Goal: Information Seeking & Learning: Understand process/instructions

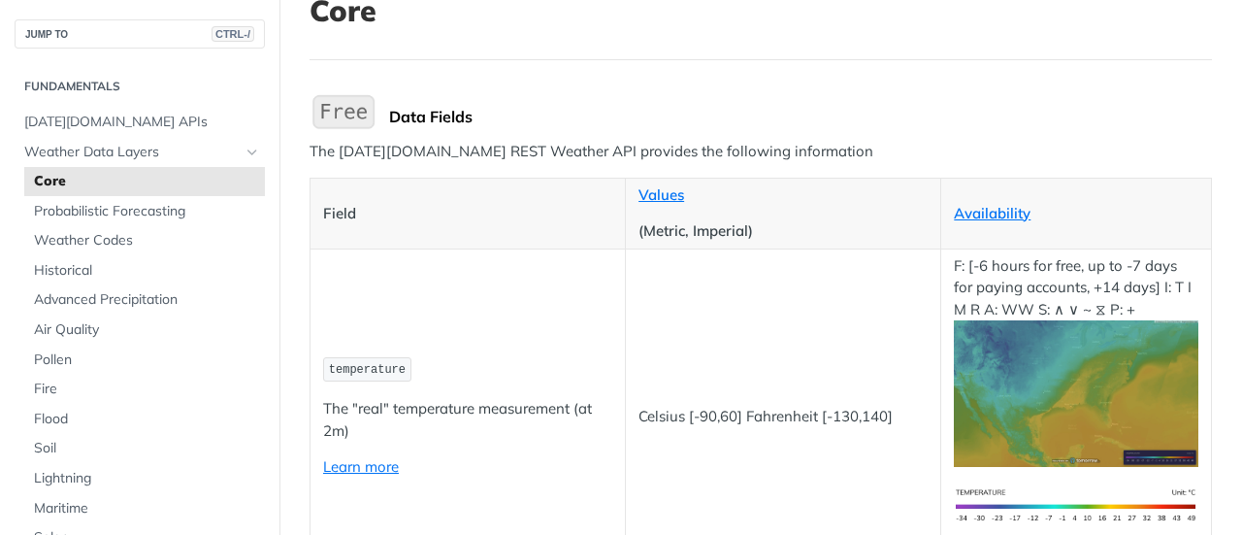
scroll to position [194, 0]
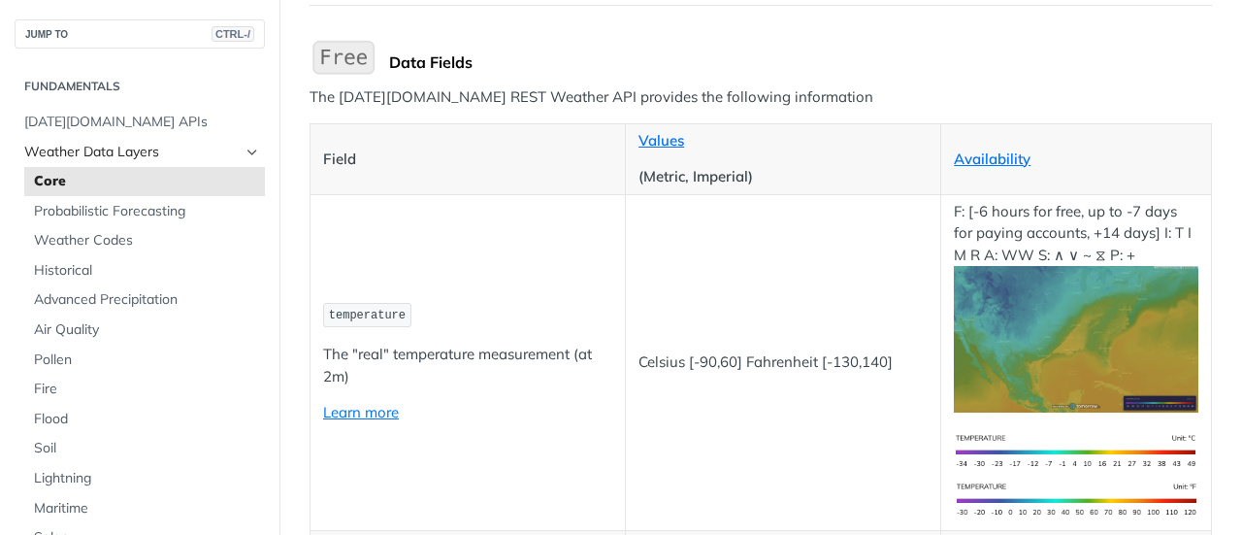
click at [245, 147] on icon "Hide subpages for Weather Data Layers" at bounding box center [253, 153] width 16 height 16
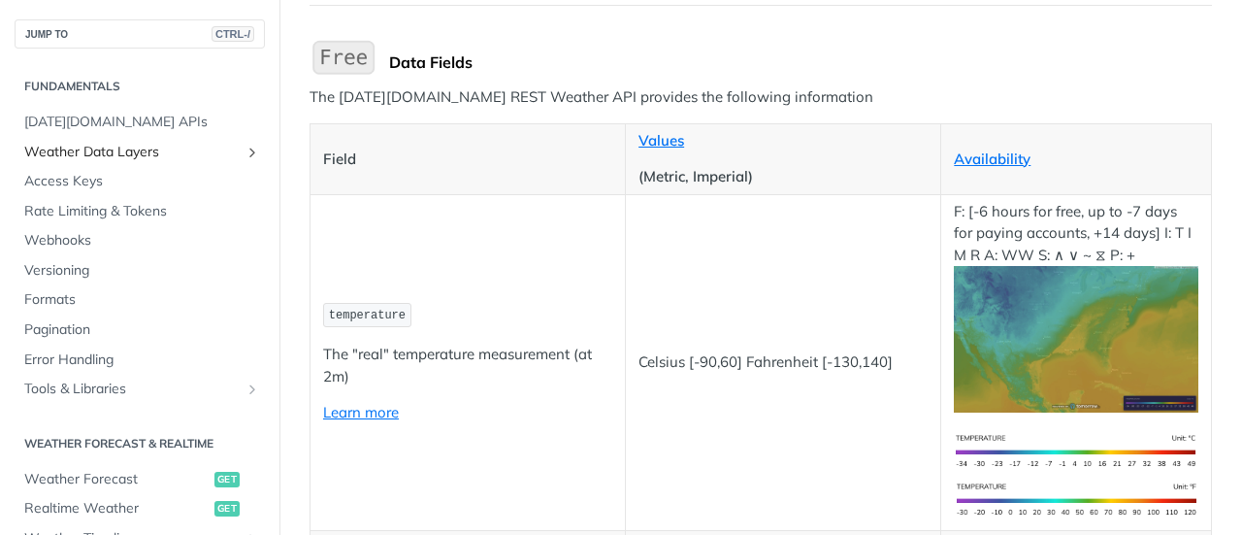
click at [245, 147] on icon "Show subpages for Weather Data Layers" at bounding box center [253, 153] width 16 height 16
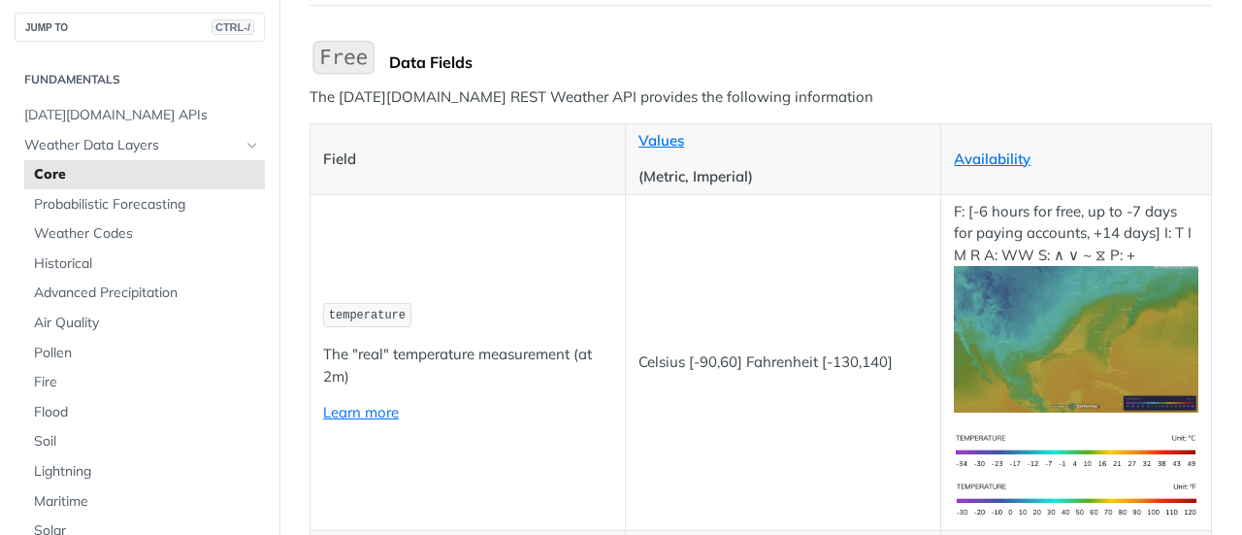
scroll to position [0, 0]
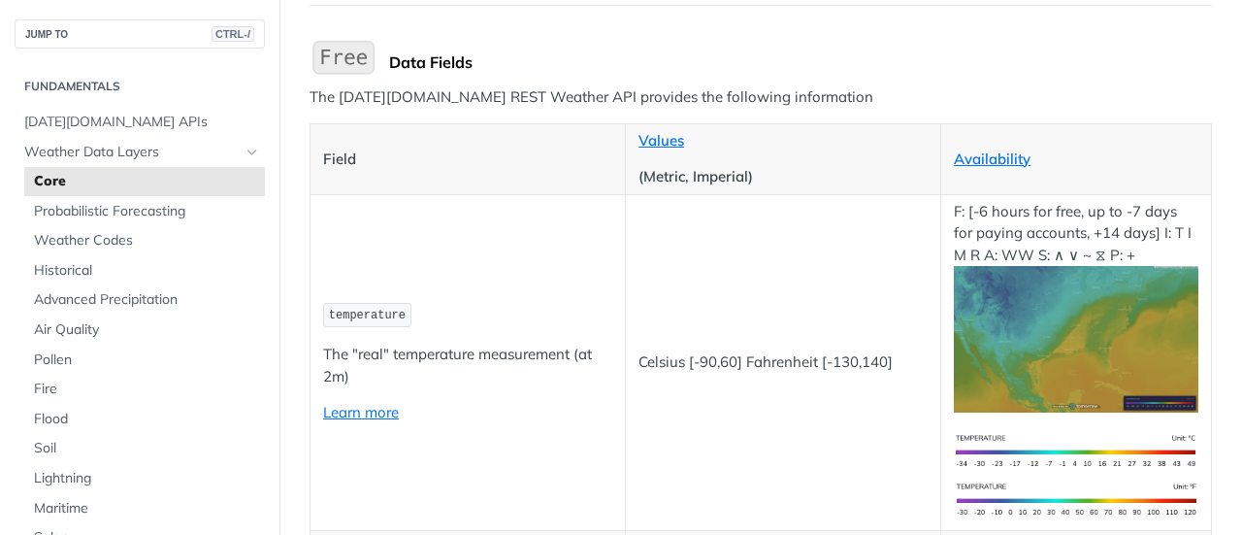
click at [450, 227] on td "temperature The "real" temperature measurement (at 2m) Learn more" at bounding box center [468, 362] width 315 height 336
click at [383, 169] on th "Field" at bounding box center [468, 158] width 315 height 71
click at [349, 61] on img "Expand image" at bounding box center [344, 57] width 68 height 41
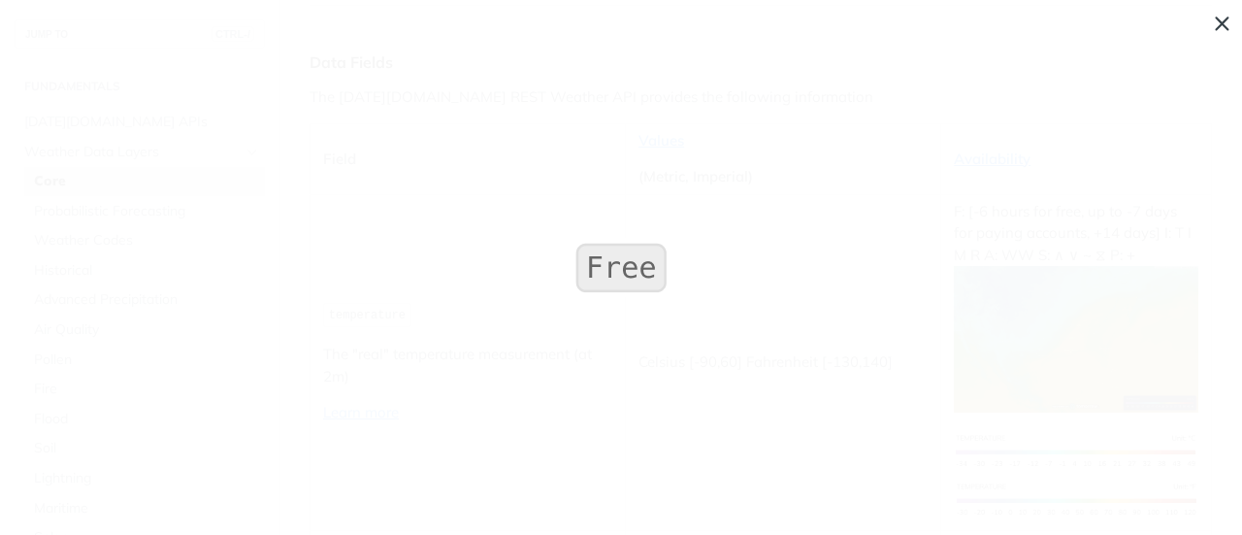
click at [658, 291] on img "Collapse image" at bounding box center [621, 267] width 99 height 59
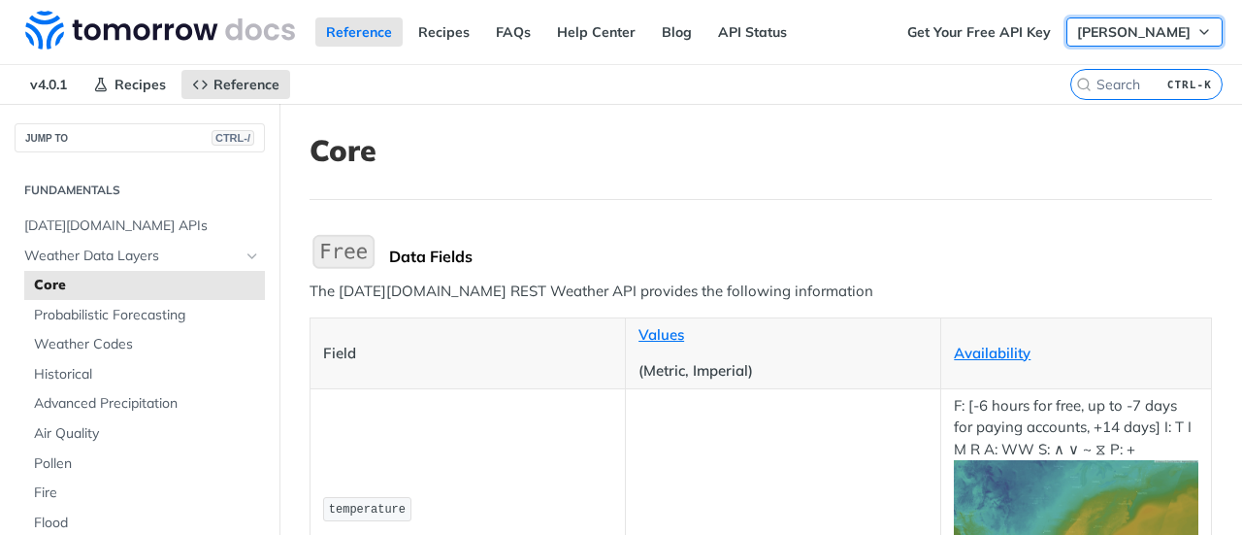
click at [1086, 32] on span "[PERSON_NAME]" at bounding box center [1134, 31] width 114 height 17
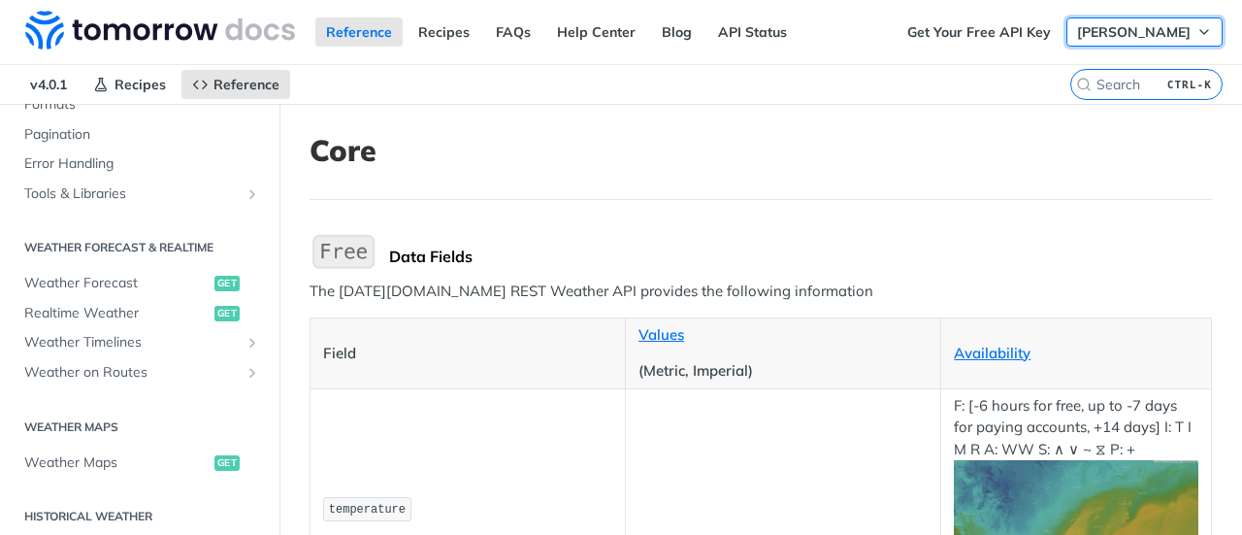
scroll to position [874, 0]
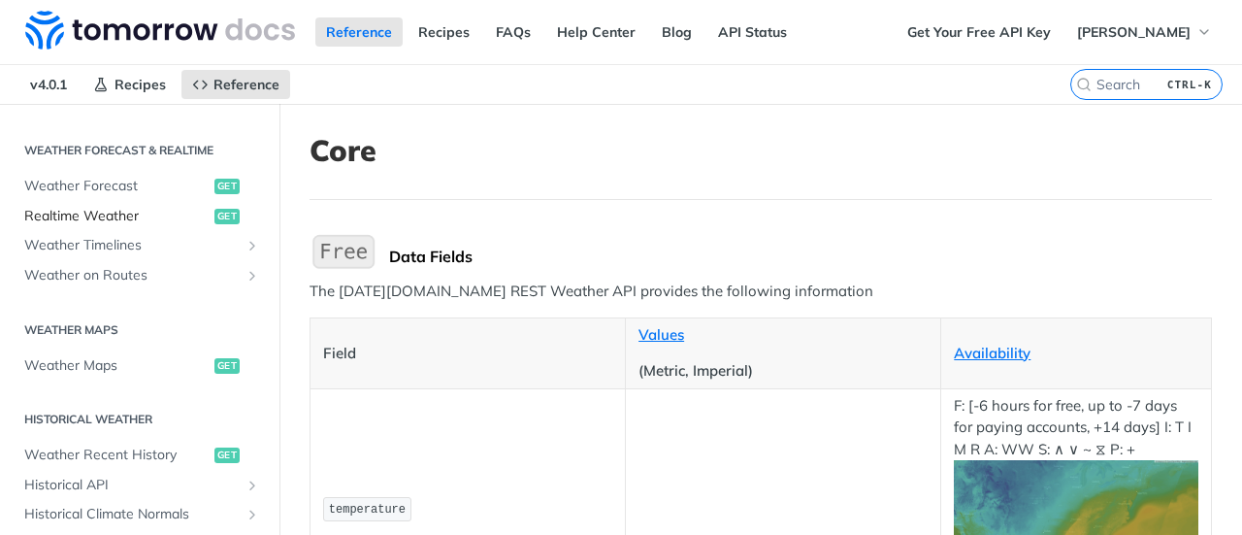
click at [221, 215] on span "get" at bounding box center [227, 217] width 25 height 16
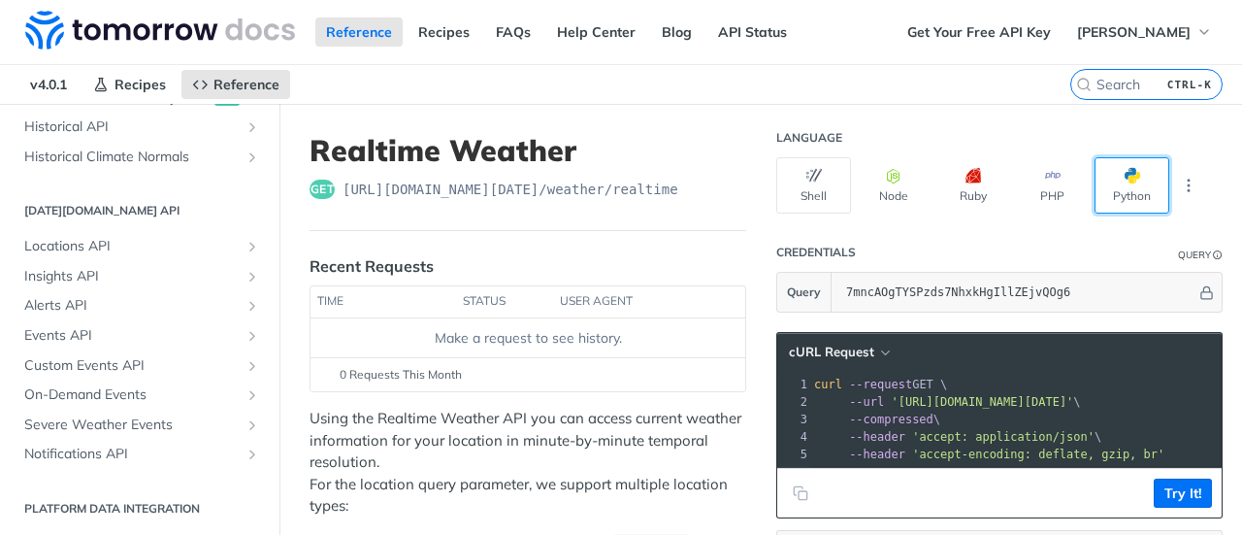
click at [1097, 188] on button "Python" at bounding box center [1132, 185] width 75 height 56
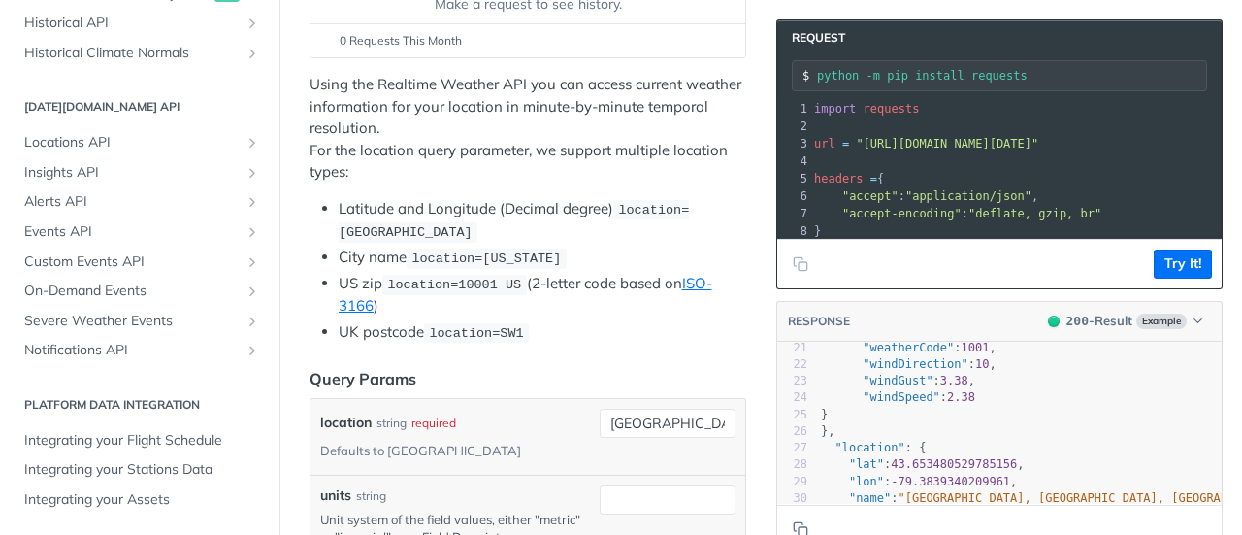
scroll to position [388, 0]
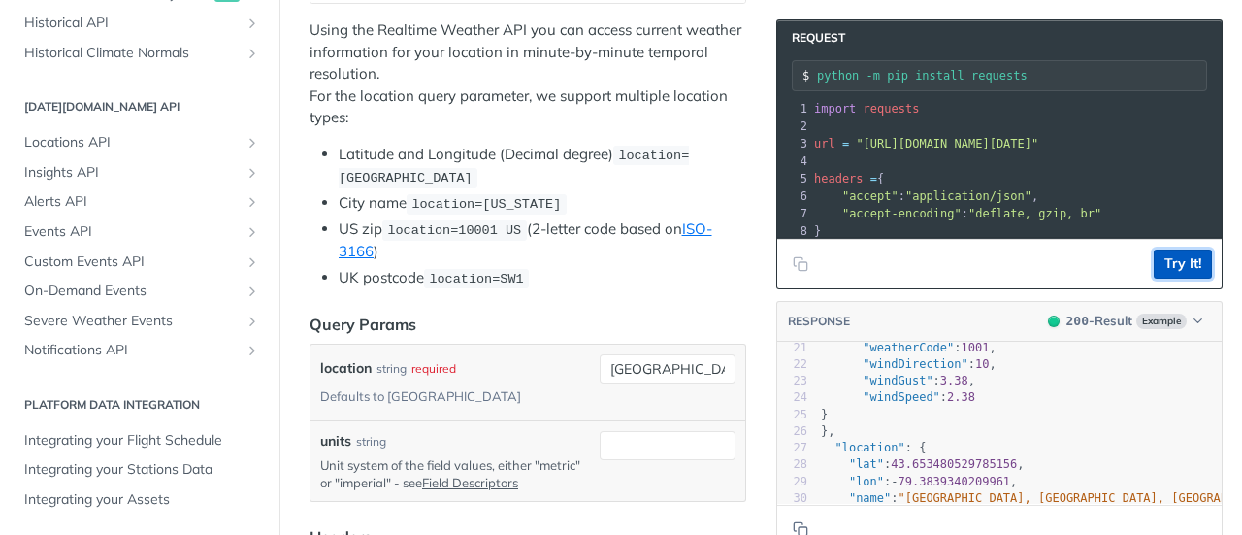
click at [1170, 256] on button "Try It!" at bounding box center [1183, 263] width 58 height 29
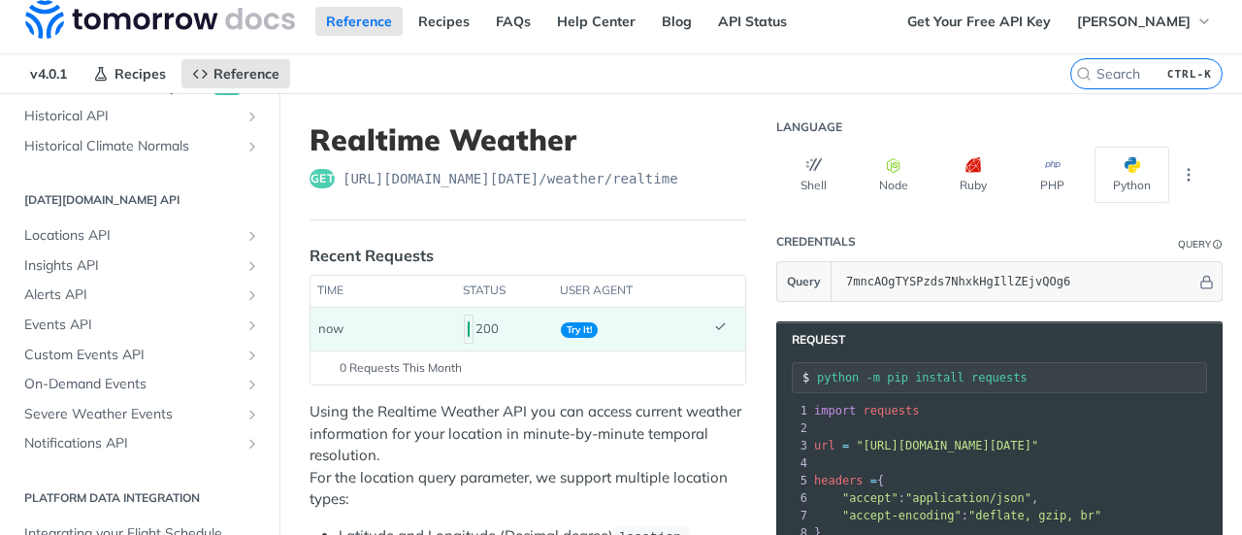
scroll to position [0, 0]
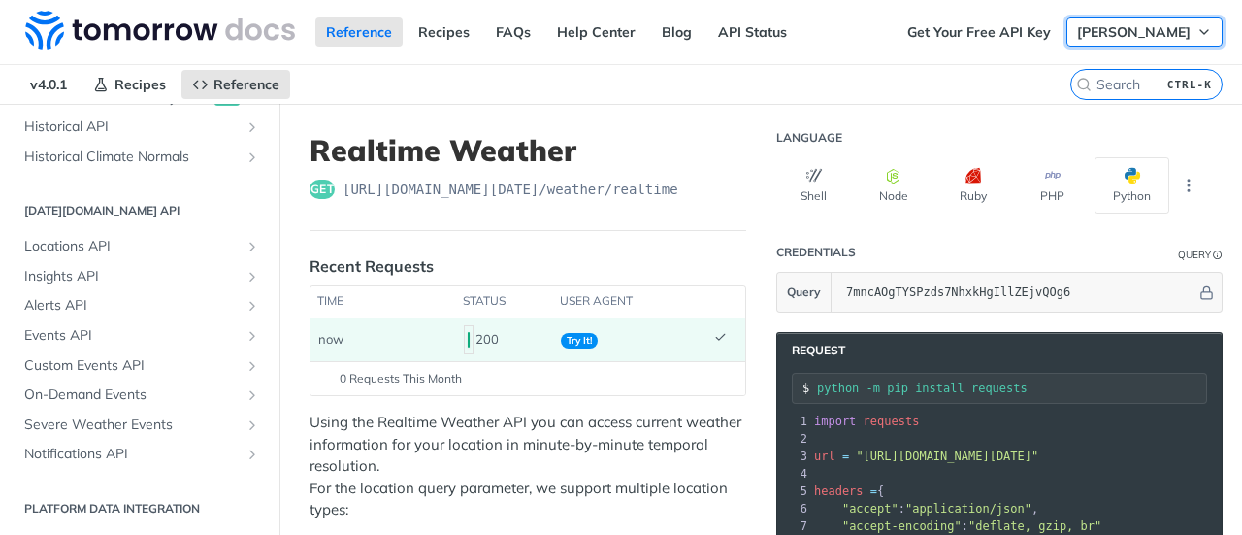
click at [1134, 44] on button "[PERSON_NAME]" at bounding box center [1145, 31] width 156 height 29
click at [1085, 73] on label "CTRL-K" at bounding box center [1147, 84] width 152 height 31
click at [1085, 76] on input "CTRL-K" at bounding box center [1123, 84] width 198 height 17
click at [1146, 31] on span "[PERSON_NAME]" at bounding box center [1134, 31] width 114 height 17
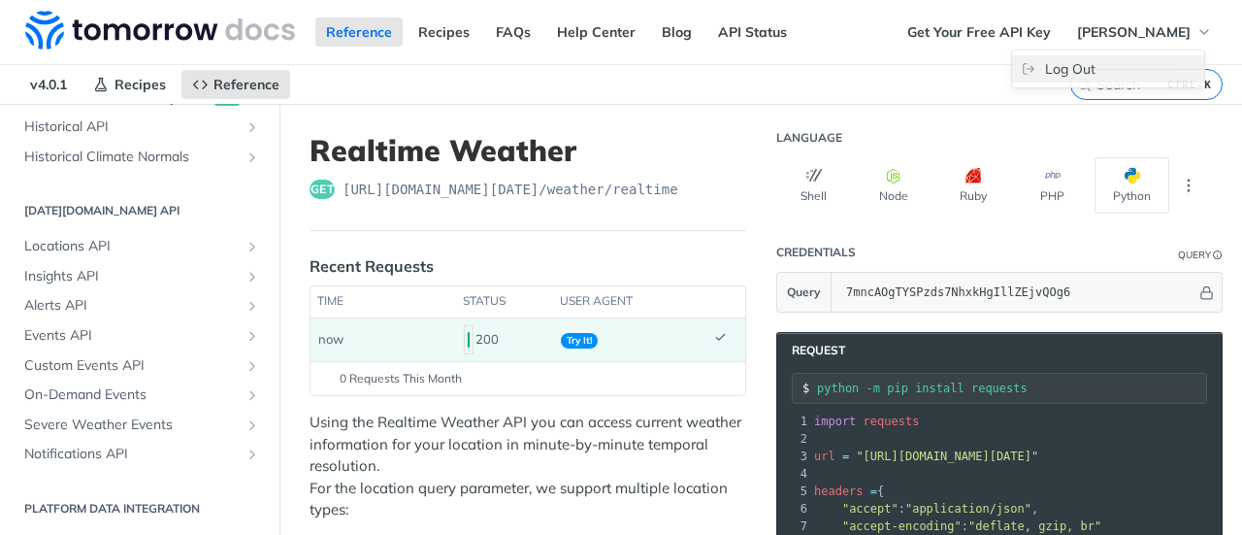
click at [1099, 71] on link "Log Out" at bounding box center [1108, 68] width 192 height 27
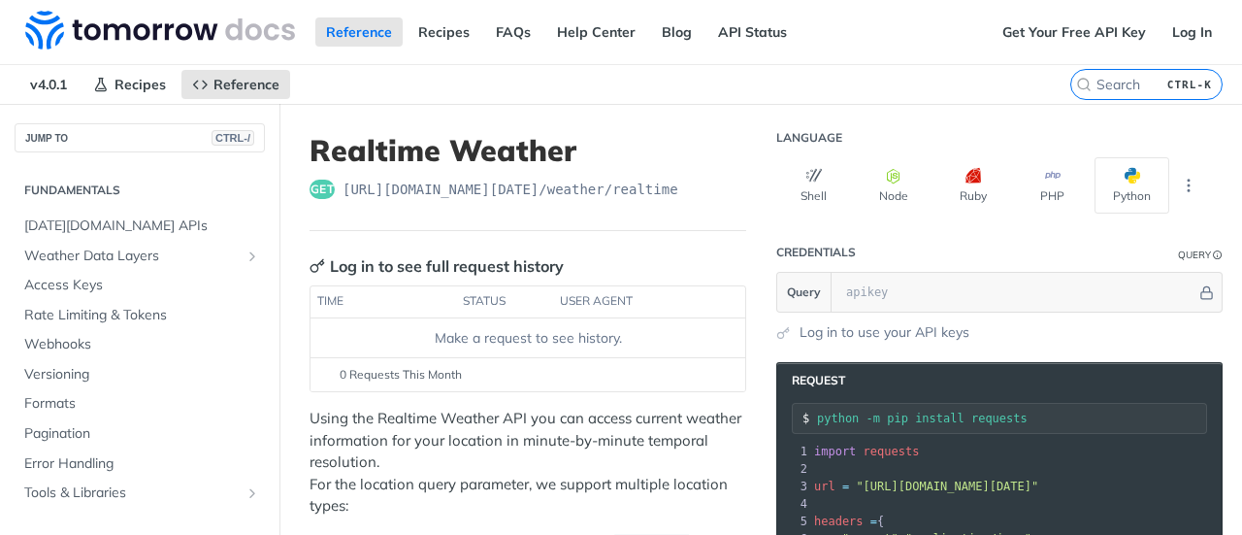
scroll to position [329, 0]
